Goal: Transaction & Acquisition: Purchase product/service

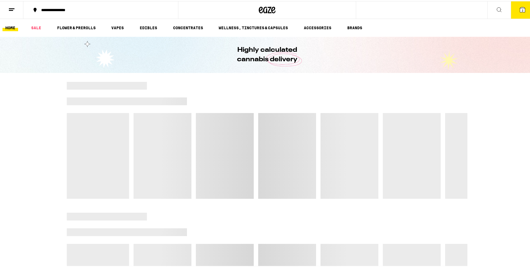
click at [520, 9] on icon at bounding box center [522, 8] width 5 height 5
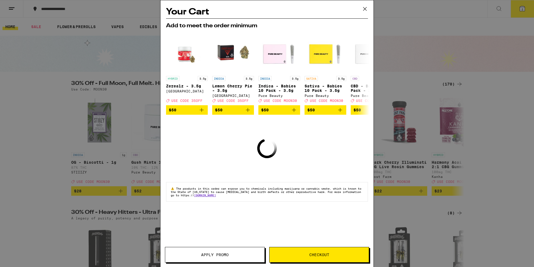
click at [364, 6] on icon at bounding box center [365, 9] width 8 height 8
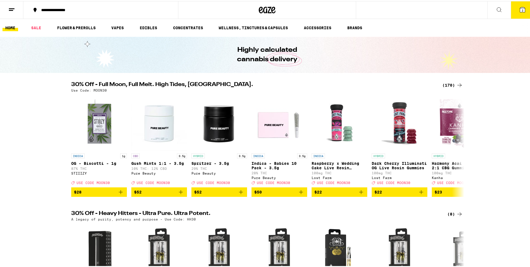
click at [514, 9] on button "2" at bounding box center [522, 8] width 23 height 17
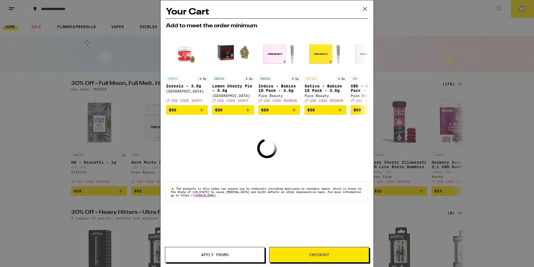
drag, startPoint x: 365, startPoint y: 11, endPoint x: 356, endPoint y: 9, distance: 8.8
click at [365, 11] on icon at bounding box center [365, 9] width 8 height 8
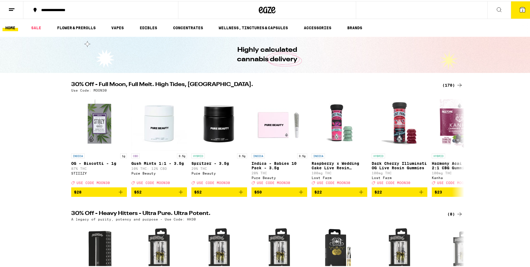
click at [9, 8] on line at bounding box center [12, 8] width 6 height 0
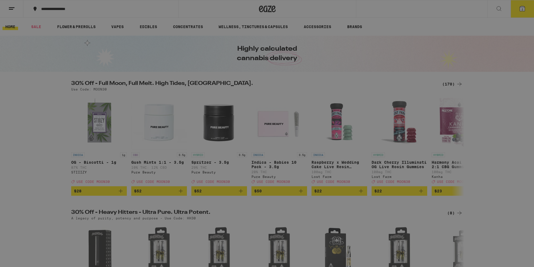
click at [53, 150] on link "Order History" at bounding box center [77, 149] width 98 height 7
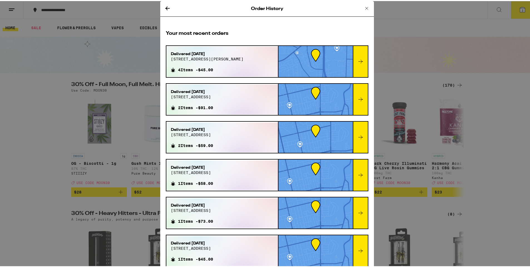
click at [357, 60] on icon at bounding box center [360, 60] width 7 height 7
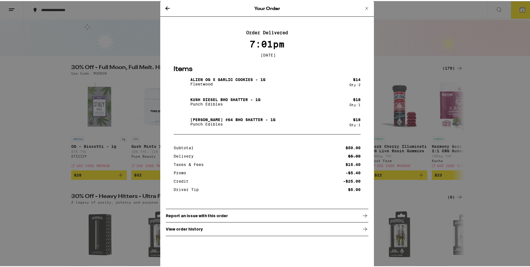
scroll to position [139, 0]
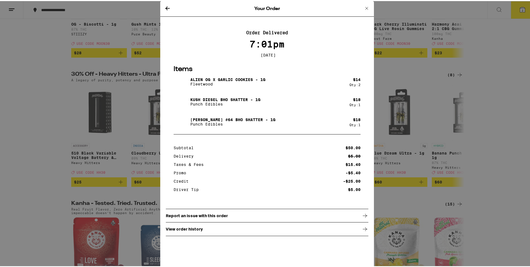
click at [178, 80] on img at bounding box center [182, 81] width 16 height 16
click at [205, 78] on div "Alien OG x Garlic Cookies - 1g Fleetwood" at bounding box center [262, 81] width 176 height 16
click at [206, 81] on p "Alien OG x Garlic Cookies - 1g" at bounding box center [227, 78] width 75 height 4
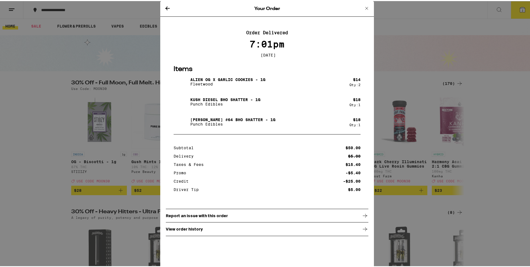
scroll to position [0, 0]
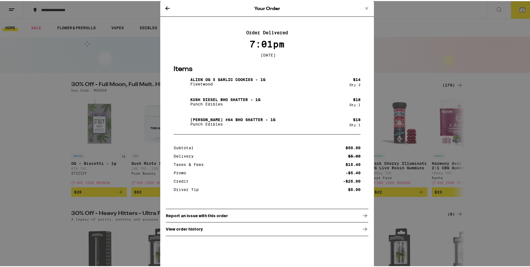
click at [114, 27] on div "Your Order Order Delivered 7:01pm Sep 6, 2025 Items Alien OG x Garlic Cookies -…" at bounding box center [267, 133] width 534 height 267
click at [363, 6] on icon at bounding box center [366, 7] width 7 height 7
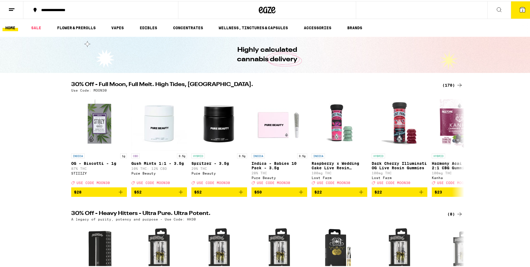
click at [499, 11] on button at bounding box center [498, 9] width 23 height 18
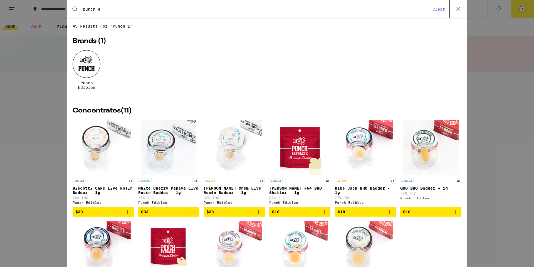
type input "punch e"
click at [92, 50] on div "Brands ( 1 ) Punch Edibles" at bounding box center [267, 70] width 389 height 64
click at [81, 67] on div at bounding box center [87, 64] width 28 height 28
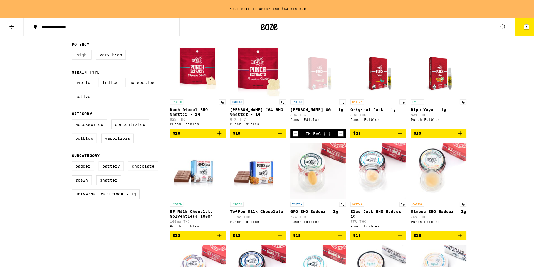
scroll to position [167, 0]
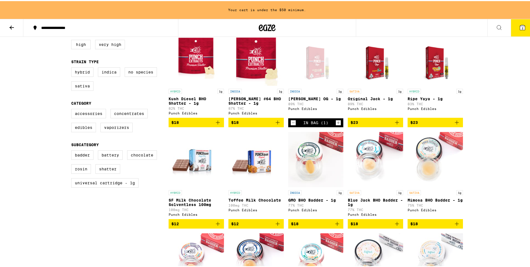
click at [516, 31] on button "2" at bounding box center [522, 26] width 23 height 17
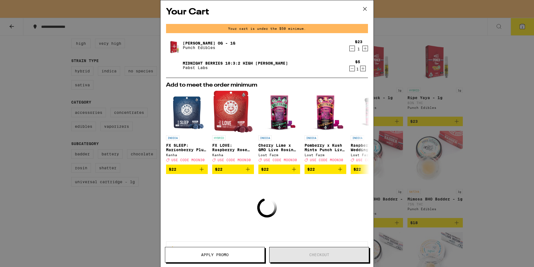
click at [350, 49] on icon "Decrement" at bounding box center [352, 48] width 5 height 7
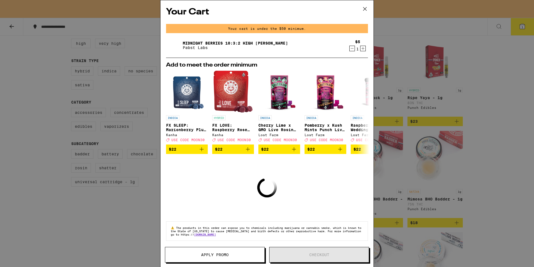
click at [350, 50] on icon "Decrement" at bounding box center [352, 48] width 5 height 7
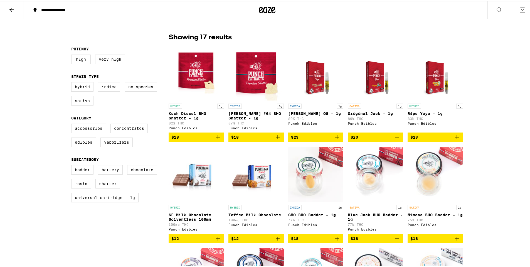
scroll to position [121, 0]
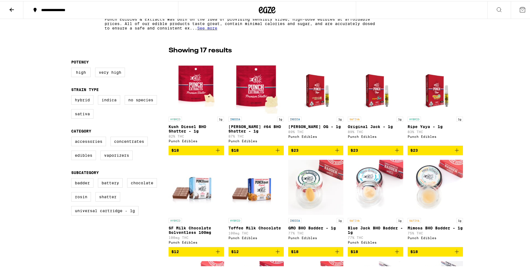
click at [241, 150] on span "$18" at bounding box center [256, 149] width 50 height 7
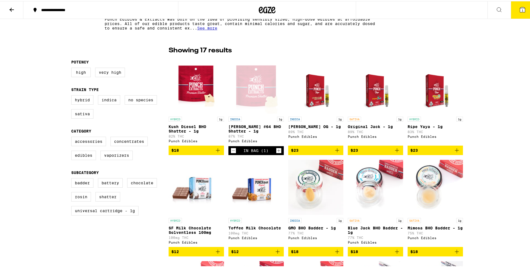
scroll to position [139, 0]
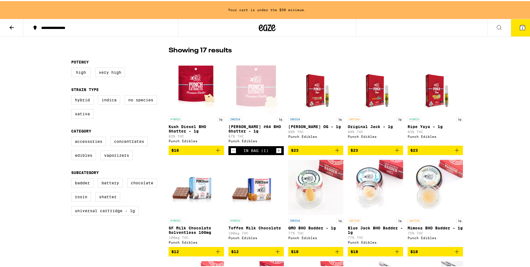
click at [368, 152] on span "$23" at bounding box center [376, 149] width 50 height 7
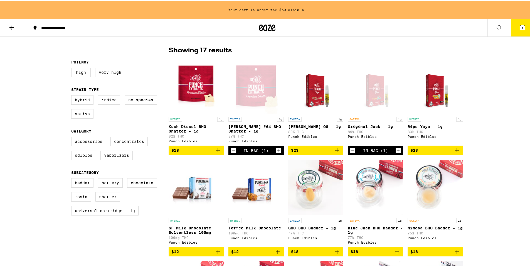
click at [522, 28] on span "2" at bounding box center [523, 26] width 2 height 3
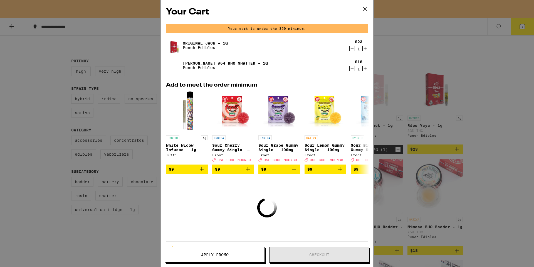
click at [110, 36] on div "Your Cart Your cart is under the $50 minimum. Original Jack - 1g Punch Edibles …" at bounding box center [267, 133] width 534 height 267
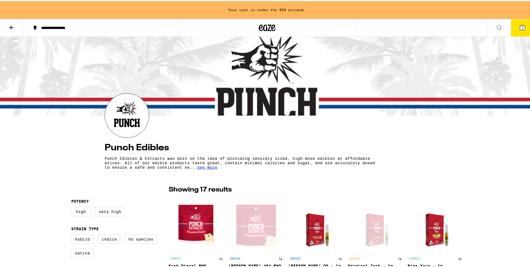
click at [8, 27] on button at bounding box center [11, 27] width 23 height 18
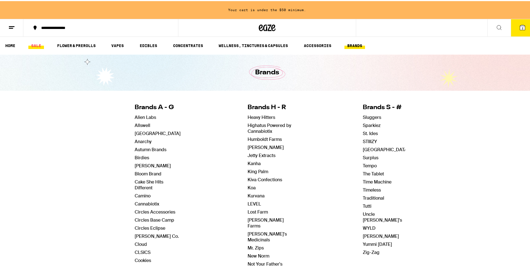
click at [37, 44] on link "SALE" at bounding box center [36, 44] width 16 height 7
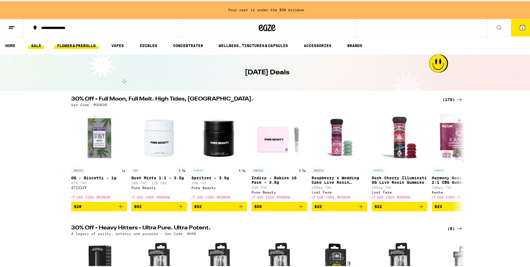
click at [73, 44] on link "FLOWER & PREROLLS" at bounding box center [76, 44] width 44 height 7
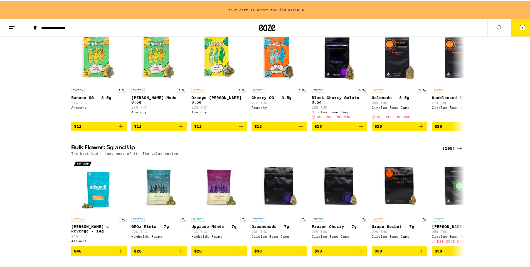
scroll to position [83, 0]
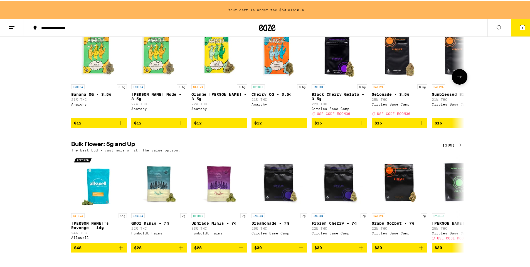
click at [163, 125] on span "$12" at bounding box center [159, 122] width 50 height 7
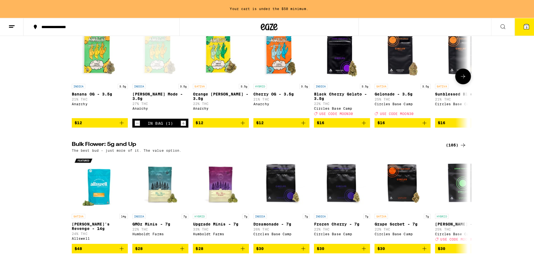
scroll to position [66, 0]
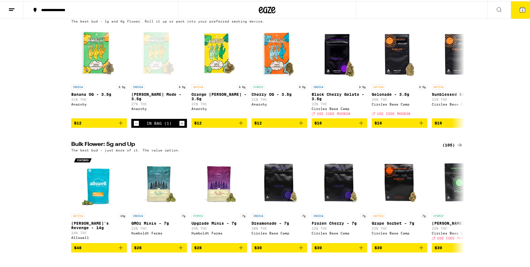
click at [522, 11] on button "3" at bounding box center [522, 8] width 23 height 17
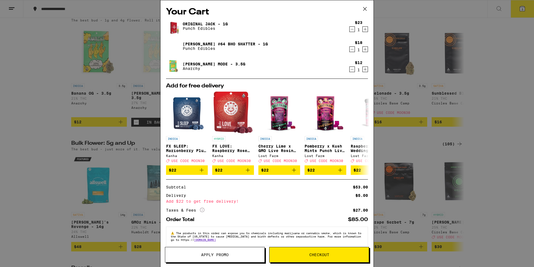
click at [26, 129] on div "Your Cart Original Jack - 1g Punch Edibles $23 1 Runtz #64 BHO Shatter - 1g Pun…" at bounding box center [267, 133] width 534 height 267
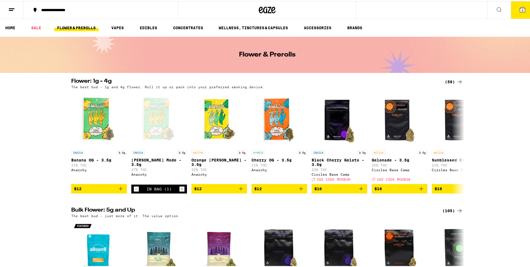
click at [515, 12] on button "3" at bounding box center [522, 8] width 23 height 17
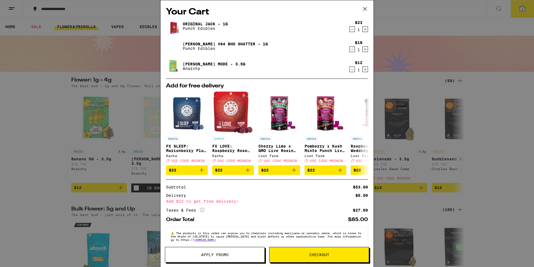
click at [221, 254] on span "Apply Promo" at bounding box center [215, 255] width 28 height 4
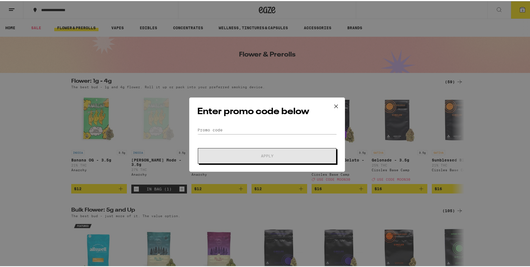
click at [267, 134] on form "Promo Code Apply" at bounding box center [267, 144] width 140 height 38
click at [510, 85] on div "Enter promo code below Promo Code Apply" at bounding box center [267, 133] width 534 height 267
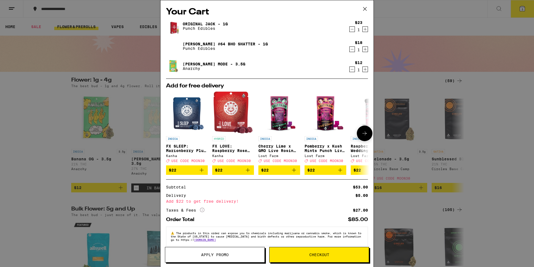
click at [361, 134] on icon at bounding box center [364, 133] width 7 height 7
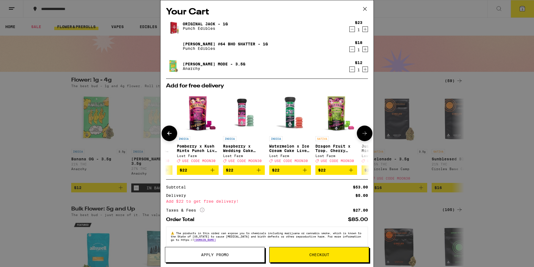
scroll to position [0, 137]
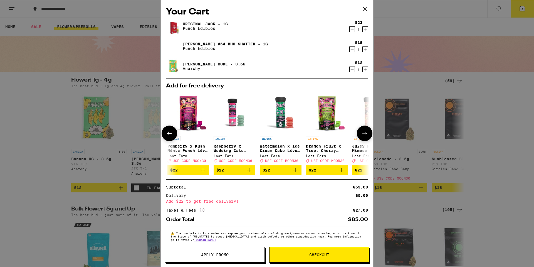
click at [361, 134] on icon at bounding box center [364, 133] width 7 height 7
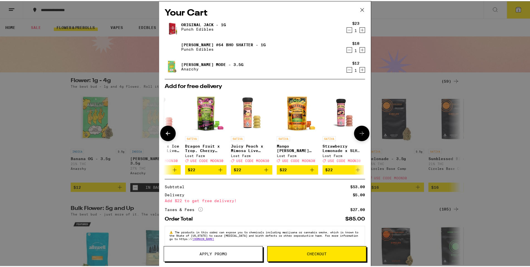
scroll to position [0, 264]
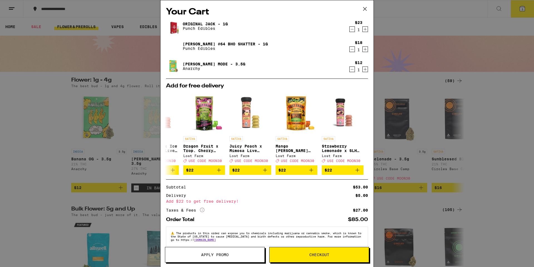
click at [299, 254] on span "Checkout" at bounding box center [319, 255] width 99 height 4
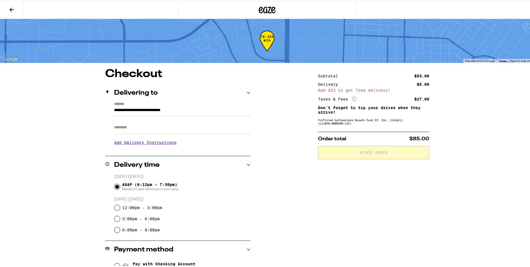
click at [141, 128] on input "Apt/Suite" at bounding box center [182, 126] width 136 height 13
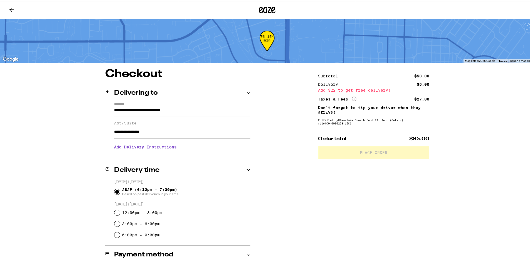
type input "**********"
click at [43, 139] on div "**********" at bounding box center [267, 194] width 534 height 388
click at [149, 144] on h3 "Add Delivery Instructions" at bounding box center [182, 145] width 136 height 13
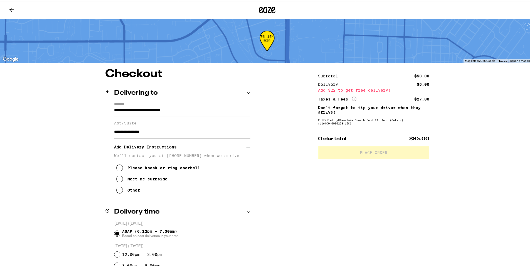
click at [120, 169] on icon at bounding box center [119, 166] width 7 height 7
click at [91, 183] on div "**********" at bounding box center [267, 248] width 401 height 362
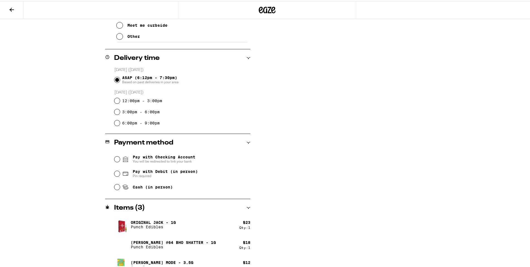
scroll to position [163, 0]
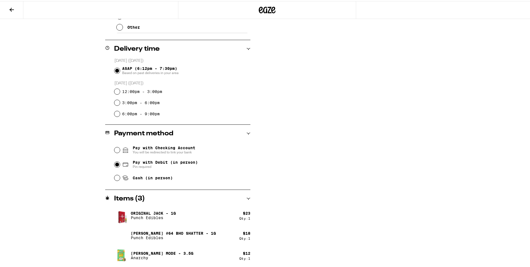
click at [116, 165] on input "Pay with Debit (in person) Pin required" at bounding box center [117, 164] width 6 height 6
radio input "true"
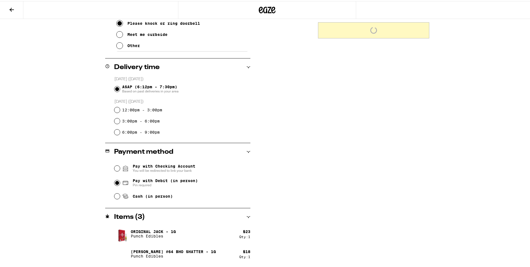
scroll to position [0, 0]
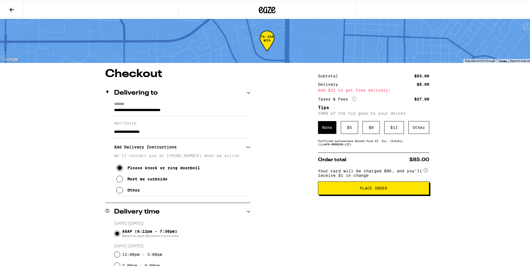
click at [343, 194] on button "Place Order" at bounding box center [373, 186] width 111 height 13
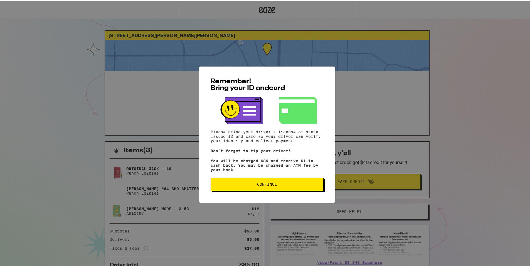
click at [252, 185] on span "Continue" at bounding box center [266, 183] width 103 height 4
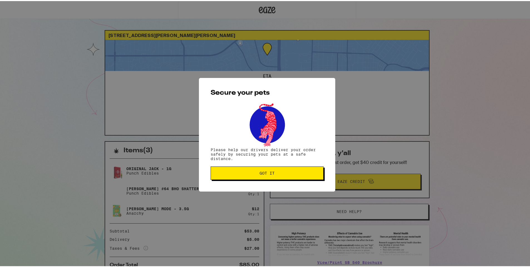
click at [269, 171] on span "Got it" at bounding box center [267, 172] width 15 height 4
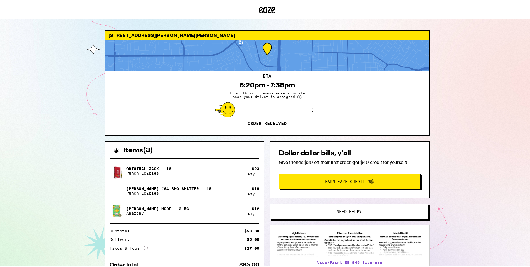
scroll to position [28, 0]
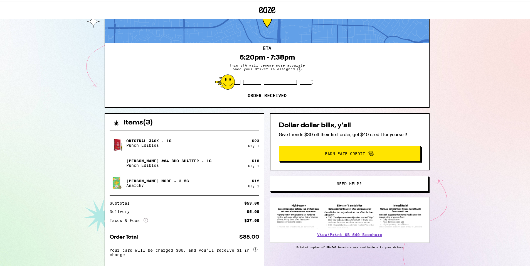
drag, startPoint x: 114, startPoint y: 130, endPoint x: 119, endPoint y: 133, distance: 5.9
click at [114, 130] on div "Original Jack - 1g Punch Edibles $ 23 Qty: 1 Runtz #64 BHO Shatter - 1g Punch E…" at bounding box center [184, 196] width 159 height 143
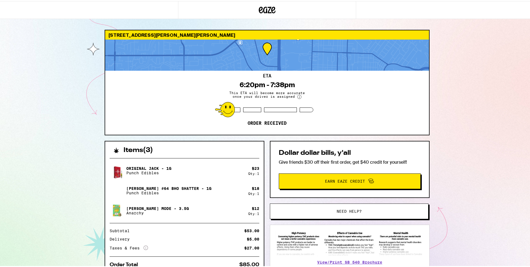
scroll to position [0, 0]
click at [442, 130] on div "1030 Jennings Ave Santa Rosa 95401 ETA 6:20pm - 7:38pm This ETA will become mor…" at bounding box center [267, 159] width 534 height 319
click at [102, 89] on div "1030 Jennings Ave Santa Rosa 95401 ETA 6:20pm - 7:38pm This ETA will become mor…" at bounding box center [267, 174] width 334 height 290
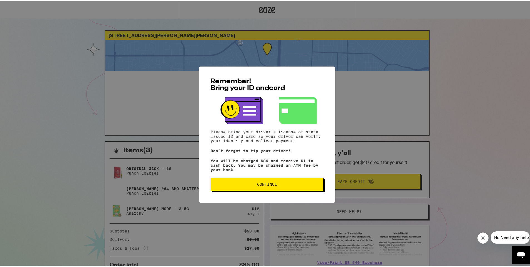
click at [239, 185] on span "Continue" at bounding box center [266, 183] width 103 height 4
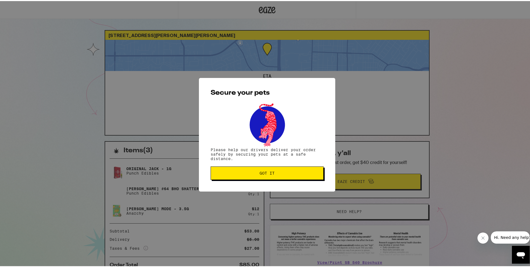
click at [258, 169] on button "Got it" at bounding box center [267, 171] width 113 height 13
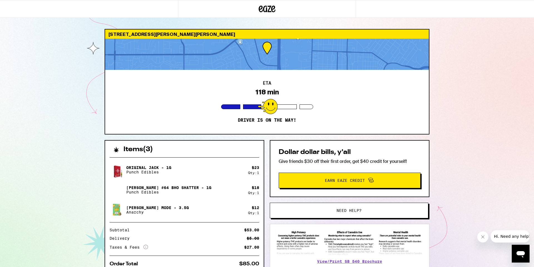
click at [419, 111] on div "ETA 118 min Driver is on the way!" at bounding box center [267, 102] width 324 height 64
drag, startPoint x: 168, startPoint y: 92, endPoint x: 160, endPoint y: 89, distance: 8.4
click at [168, 92] on div "ETA 116 min Driver is on the way!" at bounding box center [267, 102] width 324 height 64
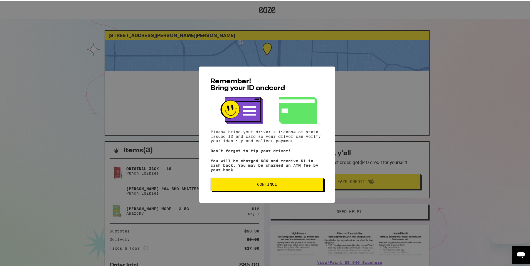
click at [263, 185] on span "Continue" at bounding box center [267, 183] width 20 height 4
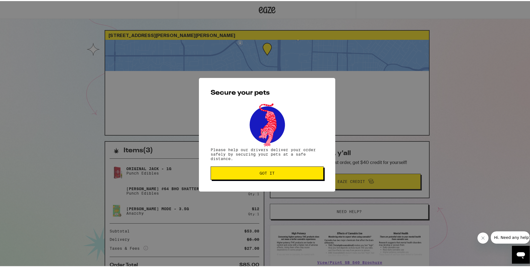
click at [263, 172] on span "Got it" at bounding box center [267, 172] width 15 height 4
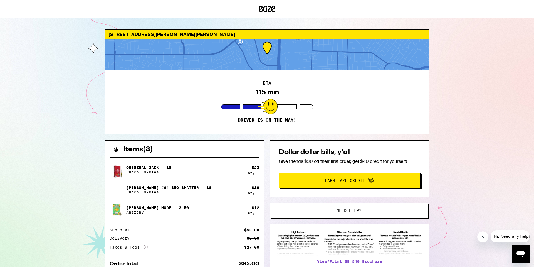
click at [114, 91] on div "ETA 115 min Driver is on the way!" at bounding box center [267, 102] width 324 height 64
click at [80, 29] on div "1030 Jennings Ave Santa Rosa 95401 ETA 115 min Driver is on the way! Items ( 3 …" at bounding box center [267, 159] width 534 height 319
click at [43, 38] on div "1030 Jennings Ave Santa Rosa 95401 ETA 112 min Driver is on the way! Items ( 3 …" at bounding box center [267, 159] width 534 height 319
click at [307, 79] on div "ETA 111 min Driver is on the way!" at bounding box center [267, 102] width 324 height 64
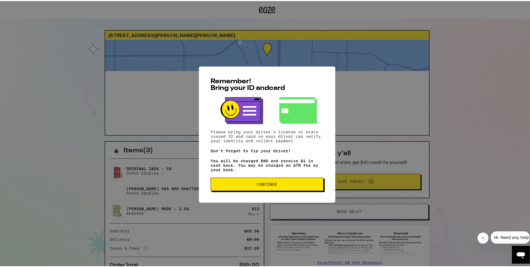
click at [271, 185] on span "Continue" at bounding box center [267, 183] width 20 height 4
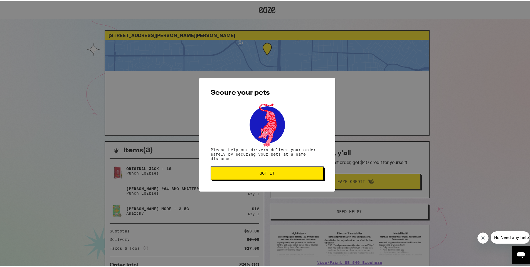
click at [266, 168] on button "Got it" at bounding box center [267, 171] width 113 height 13
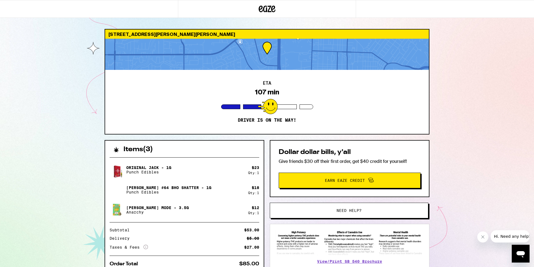
click at [480, 46] on div "1030 Jennings Ave Santa Rosa 95401 ETA 107 min Driver is on the way! Items ( 3 …" at bounding box center [267, 159] width 534 height 319
click at [255, 92] on div "100 min" at bounding box center [267, 92] width 26 height 8
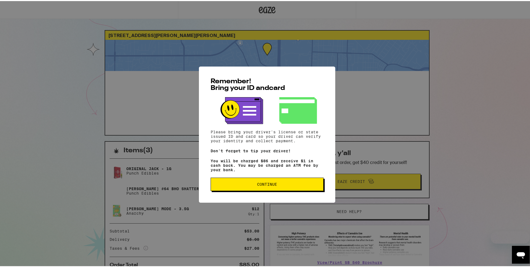
click at [274, 185] on span "Continue" at bounding box center [267, 183] width 20 height 4
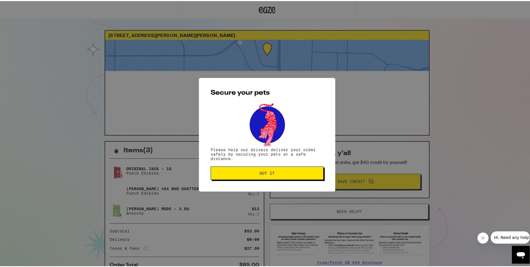
click at [265, 172] on span "Got it" at bounding box center [267, 172] width 15 height 4
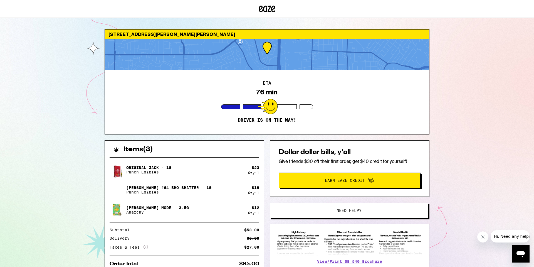
click at [360, 102] on div "ETA 76 min Driver is on the way!" at bounding box center [267, 102] width 324 height 64
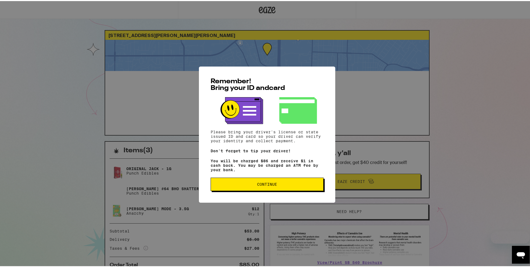
click at [251, 183] on span "Continue" at bounding box center [266, 183] width 103 height 4
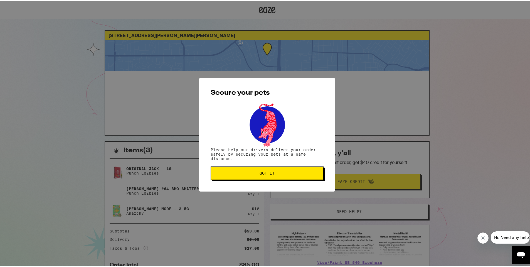
click at [265, 169] on button "Got it" at bounding box center [267, 171] width 113 height 13
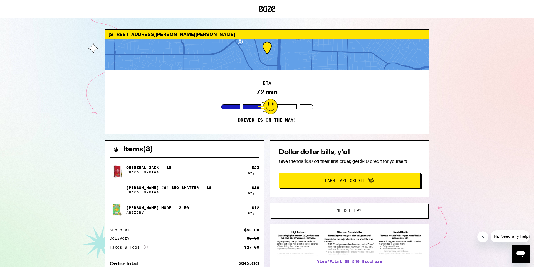
click at [257, 94] on div "Secure your pets Please help our drivers deliver your order safely by securing …" at bounding box center [267, 133] width 534 height 267
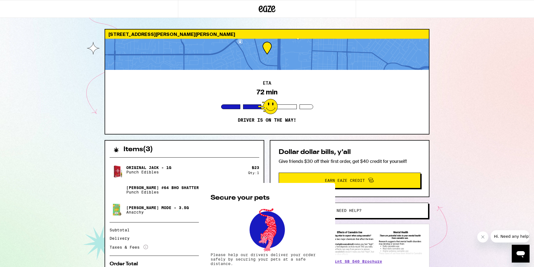
scroll to position [191, 0]
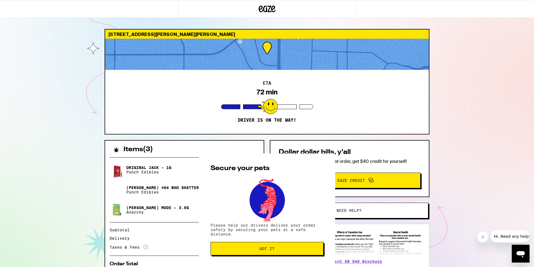
click at [245, 242] on button "Got it" at bounding box center [267, 248] width 113 height 13
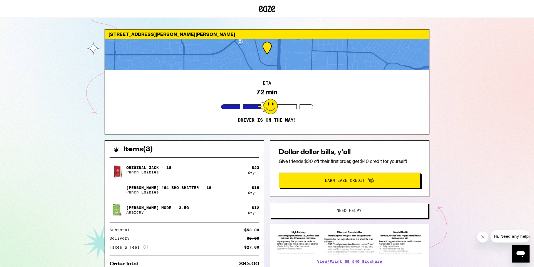
click at [114, 94] on div "ETA 72 min Driver is on the way!" at bounding box center [267, 102] width 324 height 64
click at [259, 118] on p "Driver is on the way!" at bounding box center [267, 120] width 58 height 6
click at [254, 107] on div at bounding box center [252, 106] width 18 height 5
click at [120, 57] on div at bounding box center [267, 54] width 324 height 31
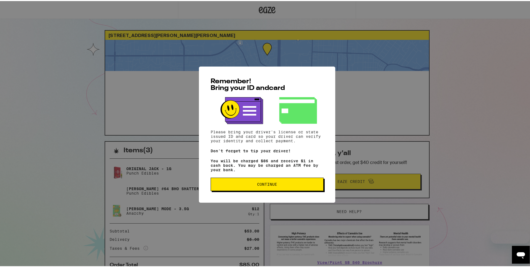
click at [260, 195] on div "Remember! Bring your ID and card Please bring your driver's license or state is…" at bounding box center [267, 133] width 136 height 136
click at [259, 188] on button "Continue" at bounding box center [267, 182] width 113 height 13
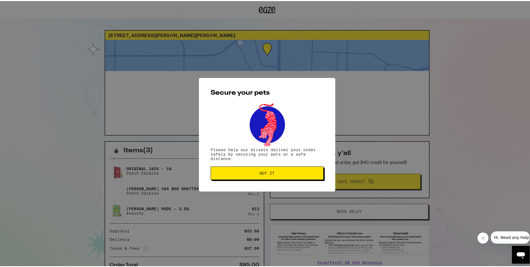
click at [260, 172] on span "Got it" at bounding box center [267, 172] width 15 height 4
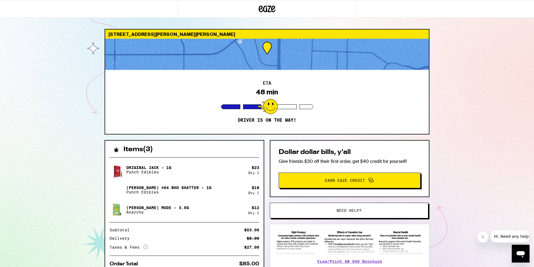
click at [159, 97] on div "ETA 48 min Driver is on the way!" at bounding box center [267, 102] width 324 height 64
click at [256, 129] on div "ETA 47 min Driver is on the way!" at bounding box center [267, 102] width 324 height 64
click at [277, 109] on div at bounding box center [268, 106] width 20 height 15
click at [204, 100] on div "ETA 38 min Driver is on the way!" at bounding box center [267, 102] width 324 height 64
click at [334, 211] on span "Need help?" at bounding box center [349, 210] width 120 height 4
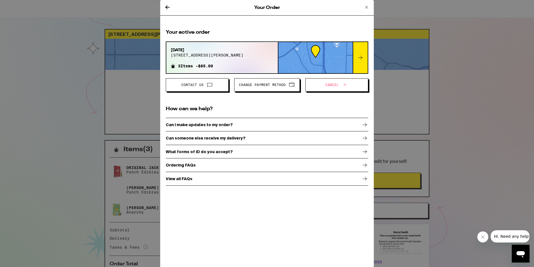
click at [439, 124] on div "Your Order Your active order [DATE] 1030 [PERSON_NAME] ave 3 Items - $85.00 Con…" at bounding box center [267, 133] width 534 height 267
click at [369, 6] on icon at bounding box center [366, 7] width 7 height 7
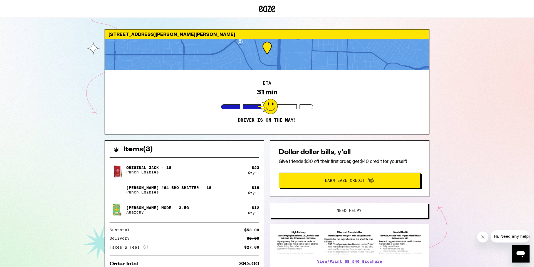
click at [162, 80] on div "ETA 31 min Driver is on the way!" at bounding box center [267, 102] width 324 height 64
click at [204, 129] on div "ETA 22 min Driver is on the way!" at bounding box center [267, 102] width 324 height 64
click at [213, 91] on div "ETA 20 min Driver is on the way!" at bounding box center [267, 102] width 324 height 64
click at [252, 109] on div "ETA 16 min Driver is on the way!" at bounding box center [267, 102] width 324 height 64
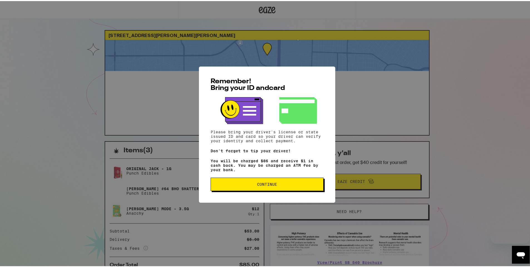
click at [254, 194] on div "Remember! Bring your ID and card Please bring your driver's license or state is…" at bounding box center [267, 133] width 136 height 136
click at [250, 187] on button "Continue" at bounding box center [267, 182] width 113 height 13
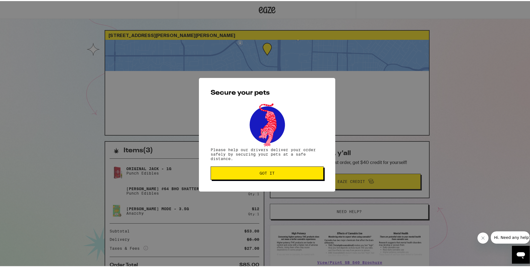
click at [246, 176] on button "Got it" at bounding box center [267, 171] width 113 height 13
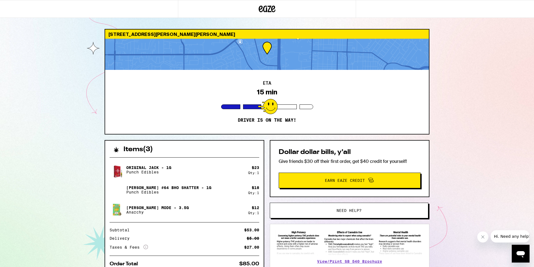
click at [243, 98] on div "ETA 15 min Driver is on the way!" at bounding box center [267, 102] width 324 height 64
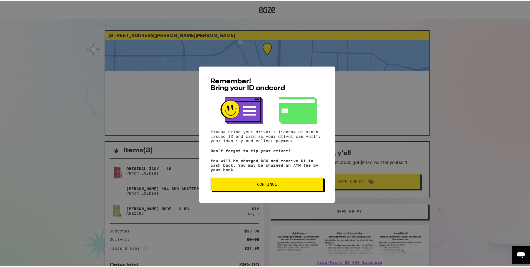
click at [240, 184] on span "Continue" at bounding box center [266, 183] width 103 height 4
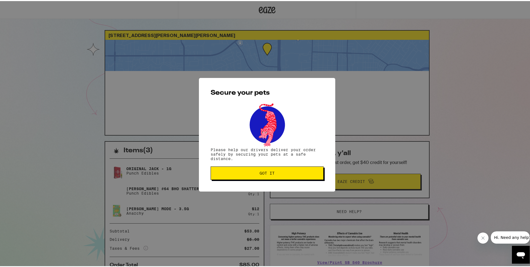
click at [240, 175] on button "Got it" at bounding box center [267, 171] width 113 height 13
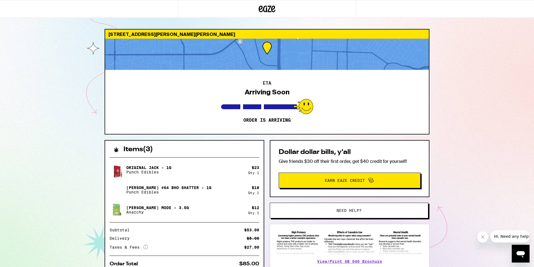
click at [193, 109] on div "ETA Arriving Soon Order is arriving" at bounding box center [267, 102] width 324 height 64
